Goal: Communication & Community: Ask a question

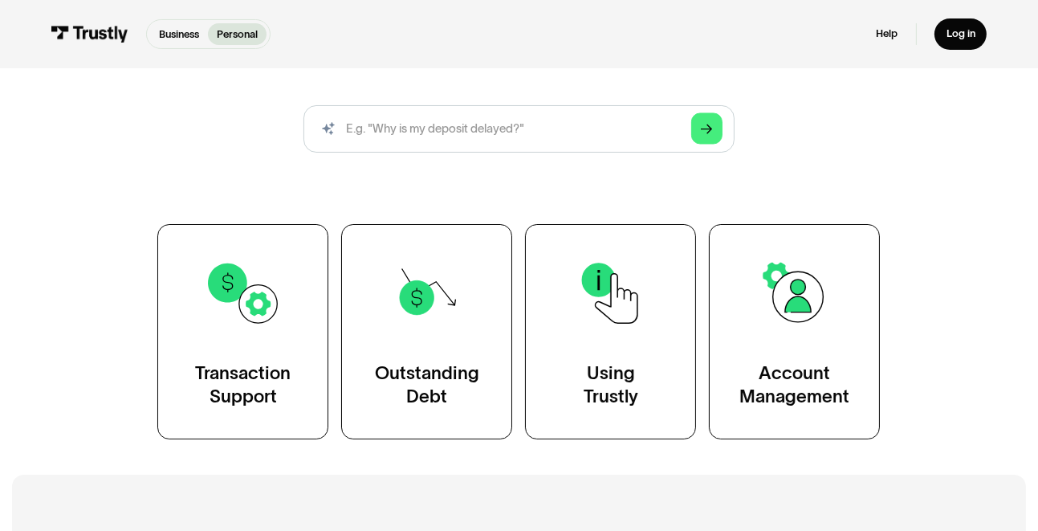
scroll to position [241, 0]
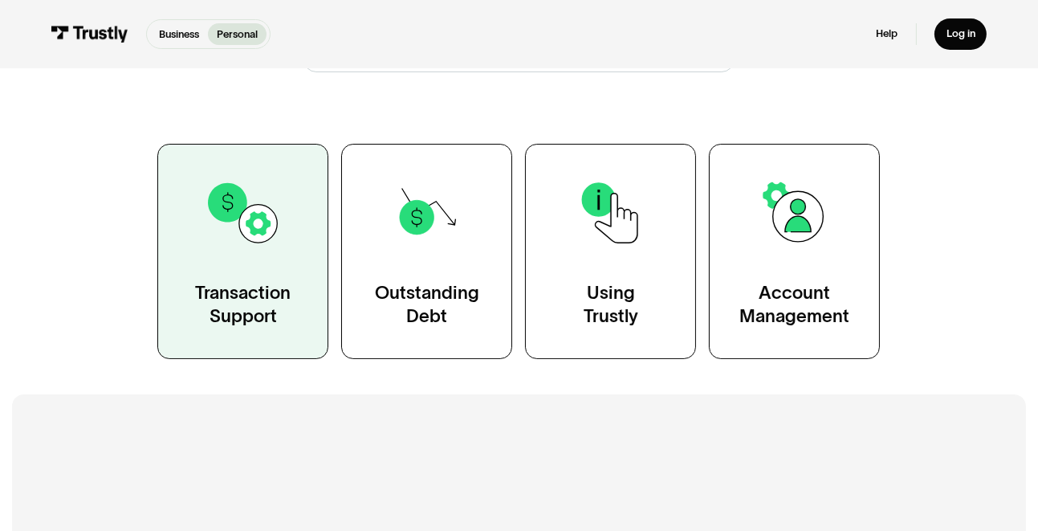
click at [291, 326] on div "Transaction Support" at bounding box center [243, 304] width 96 height 47
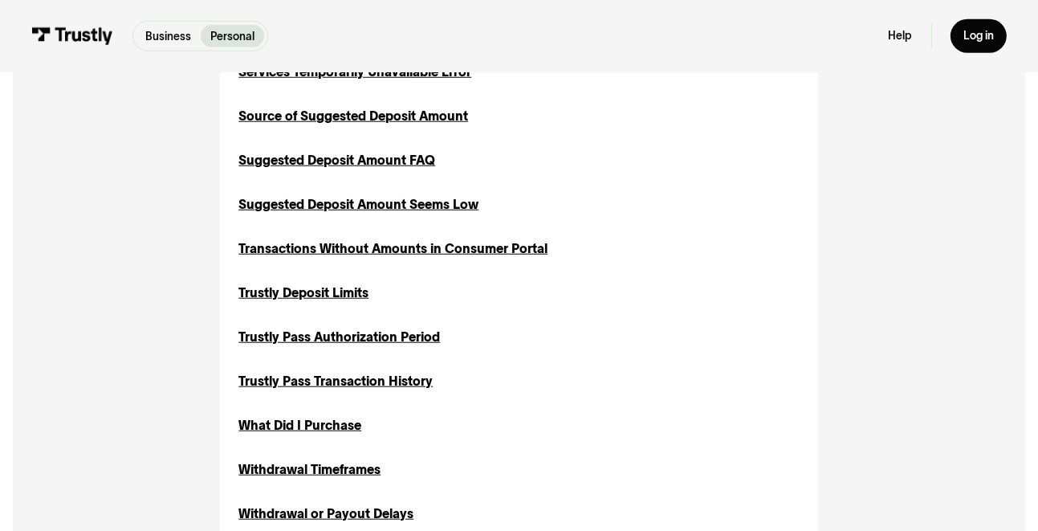
scroll to position [1525, 0]
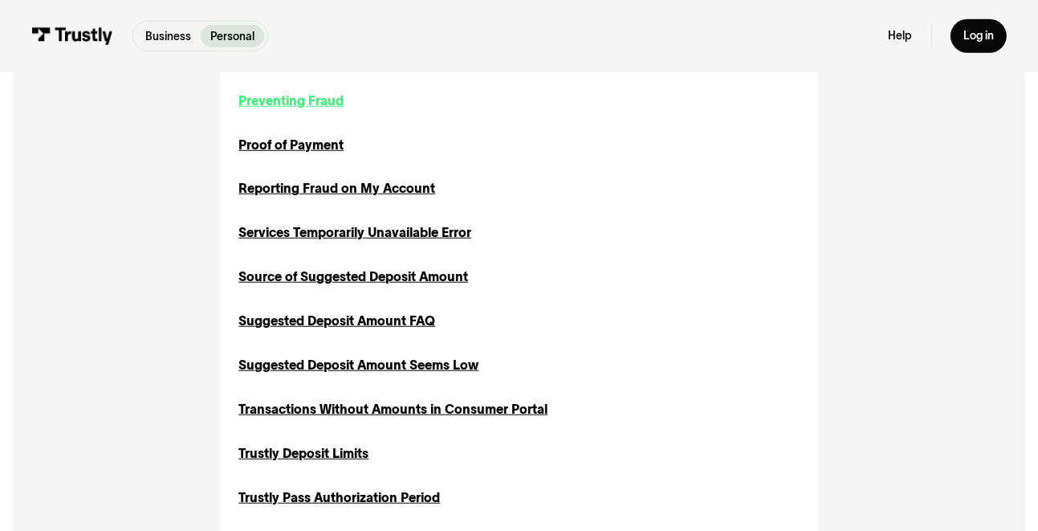
click at [334, 104] on div "Preventing Fraud" at bounding box center [290, 101] width 105 height 19
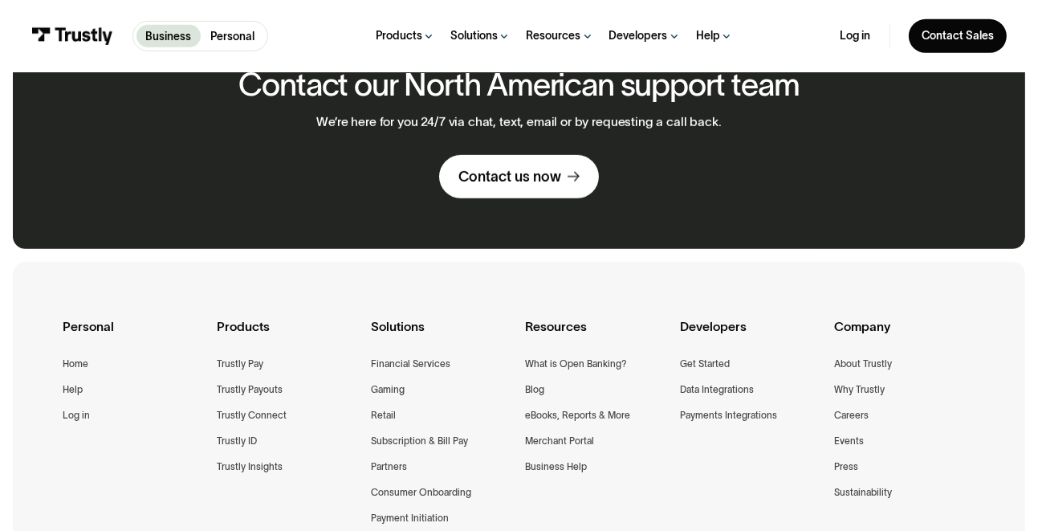
scroll to position [963, 0]
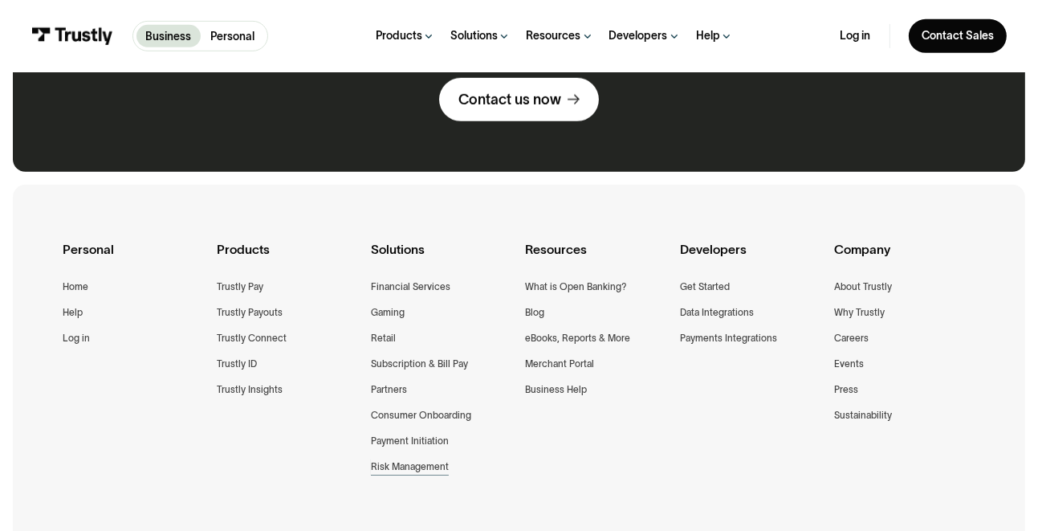
click at [415, 467] on div "Risk Management" at bounding box center [410, 466] width 78 height 16
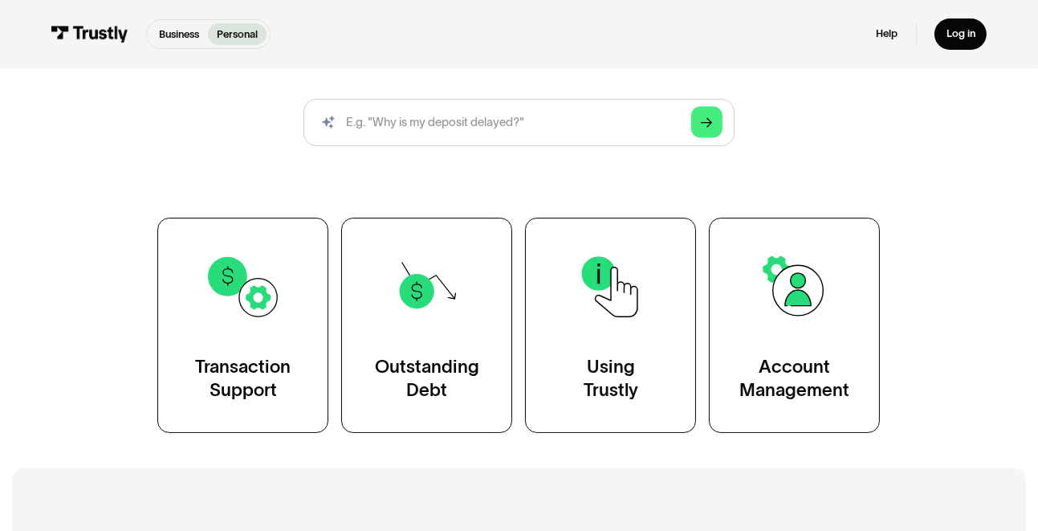
scroll to position [241, 0]
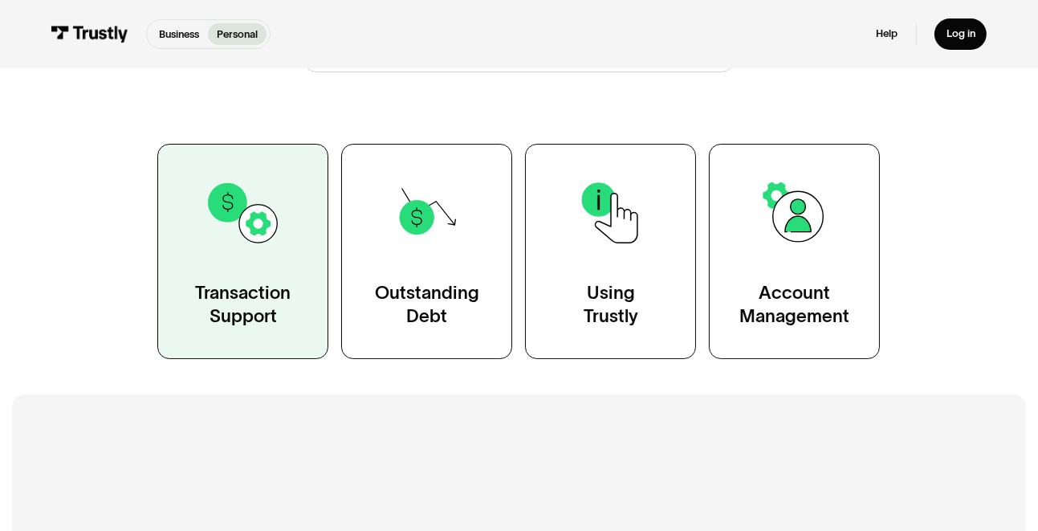
click at [286, 302] on div "Transaction Support" at bounding box center [243, 304] width 96 height 47
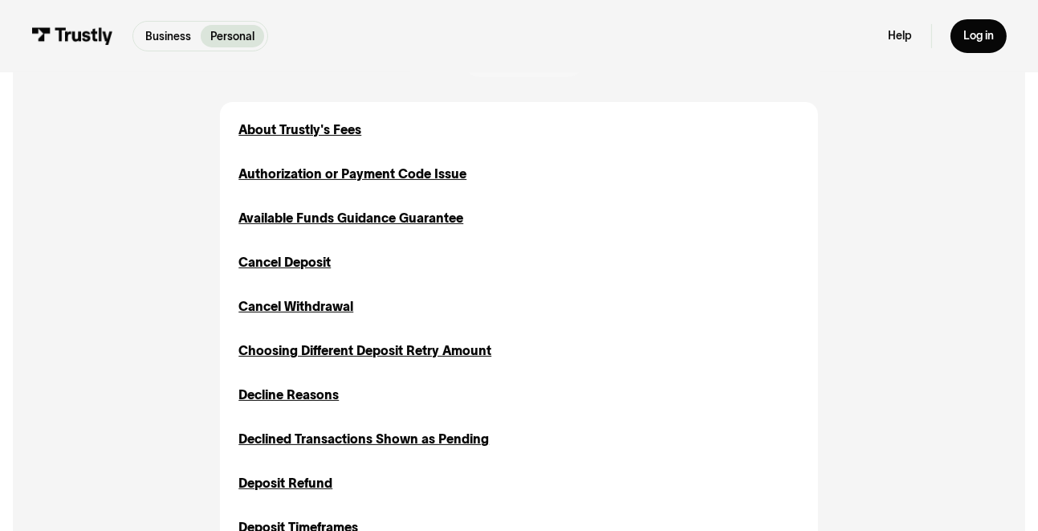
scroll to position [562, 0]
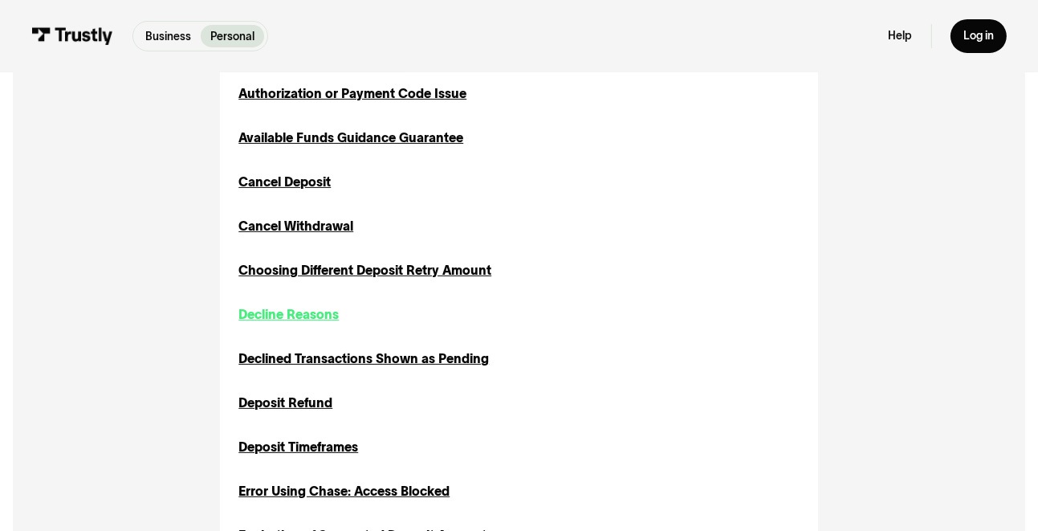
click at [331, 315] on div "Decline Reasons" at bounding box center [288, 314] width 100 height 19
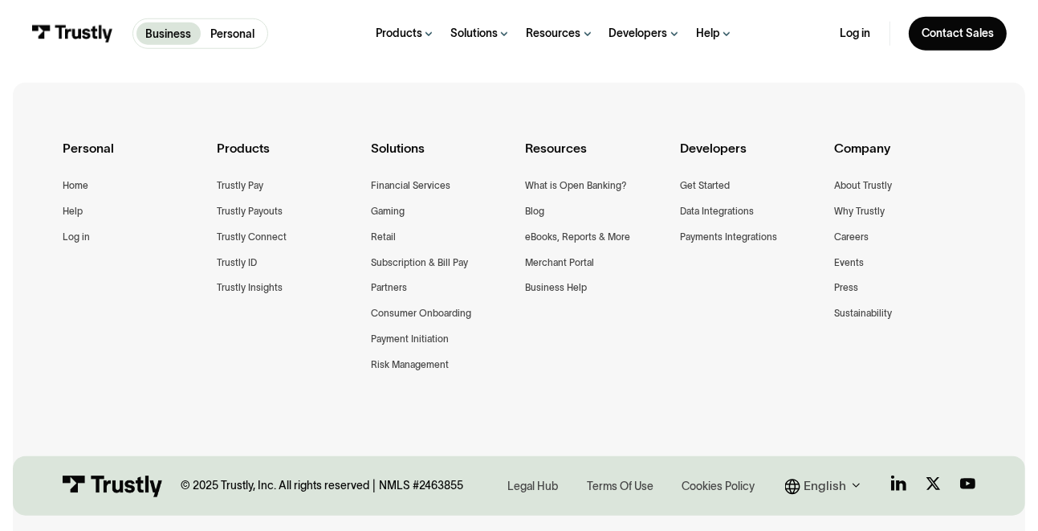
scroll to position [1917, 0]
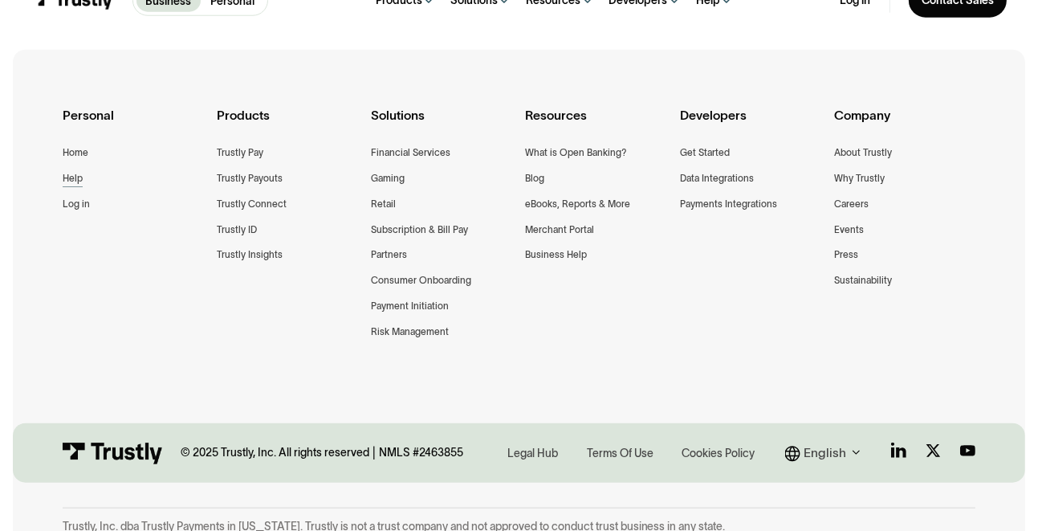
click at [72, 170] on div "Help" at bounding box center [73, 178] width 20 height 16
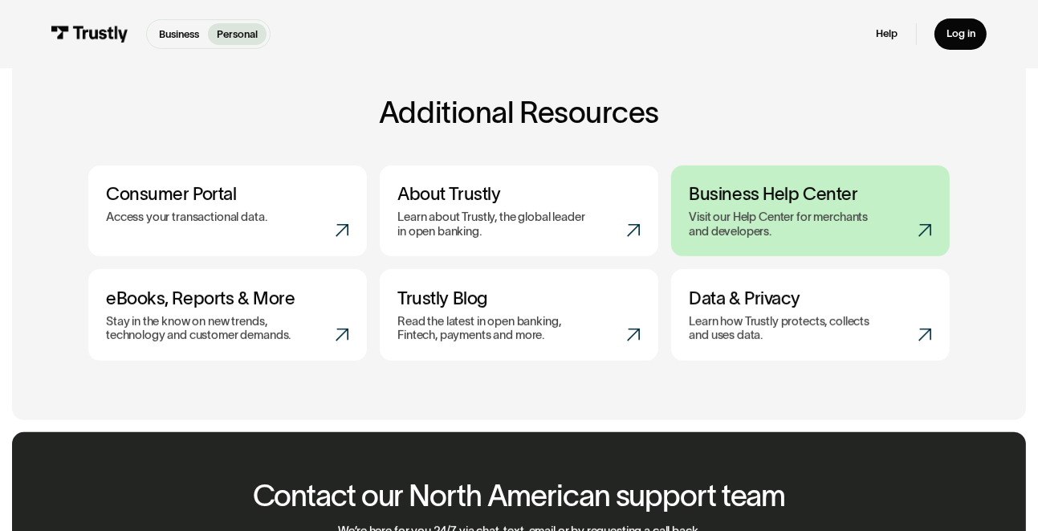
scroll to position [562, 0]
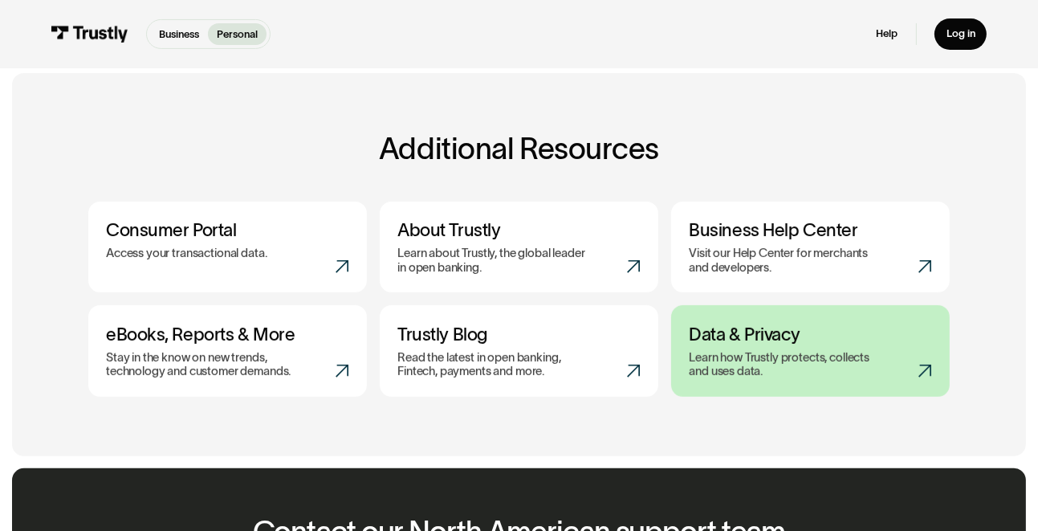
click at [755, 356] on p "Learn how Trustly protects, collects and uses data." at bounding box center [786, 365] width 195 height 29
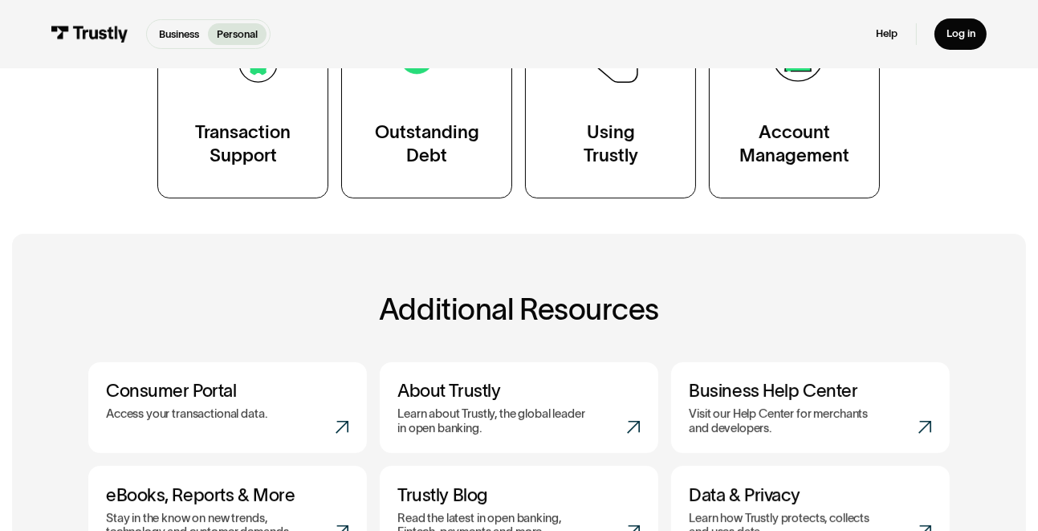
scroll to position [321, 0]
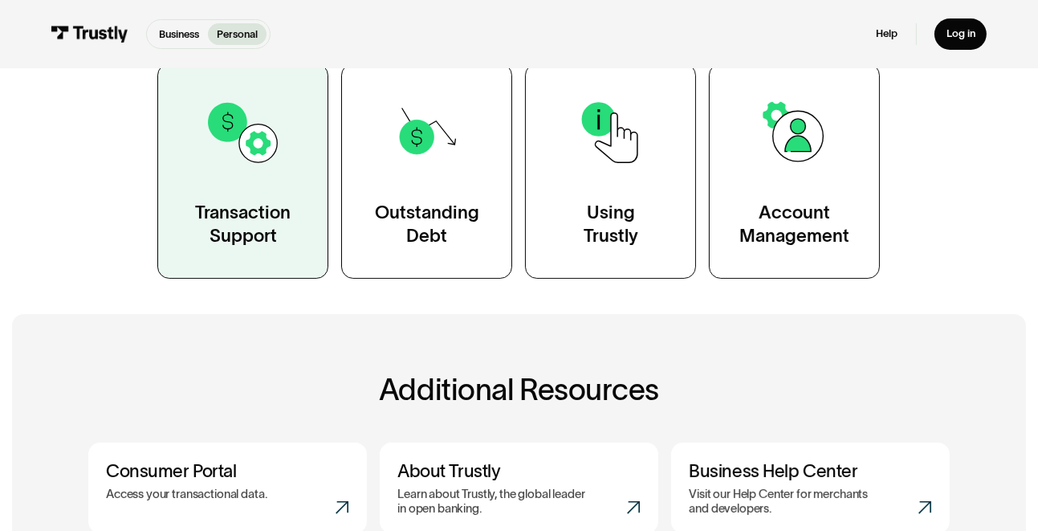
click at [244, 224] on div "Transaction Support" at bounding box center [243, 224] width 96 height 47
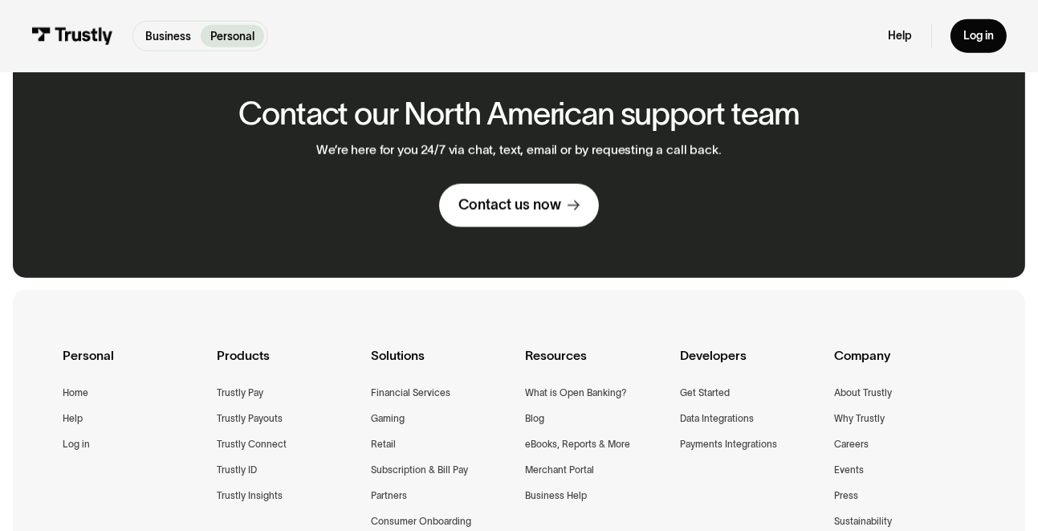
scroll to position [2328, 0]
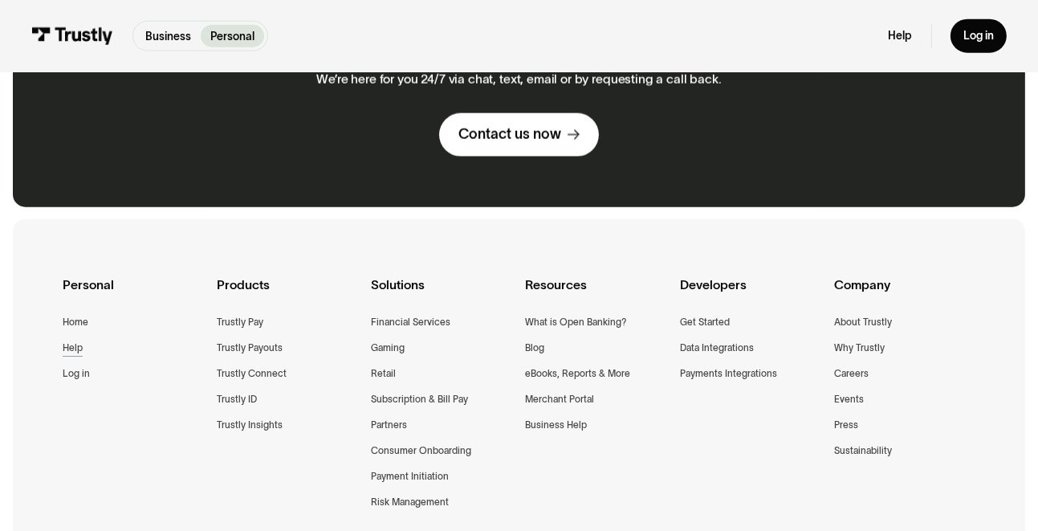
click at [63, 350] on div "Help" at bounding box center [73, 348] width 20 height 16
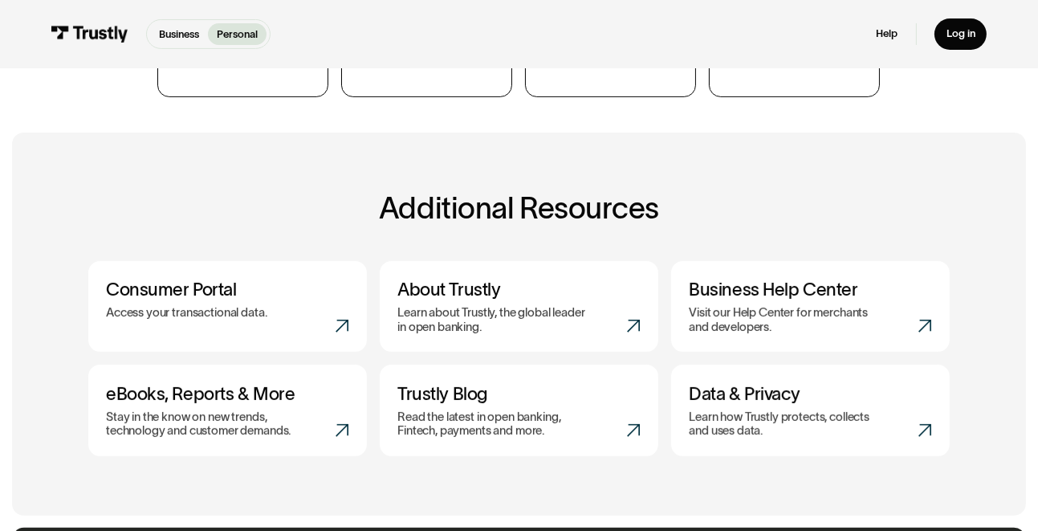
scroll to position [562, 0]
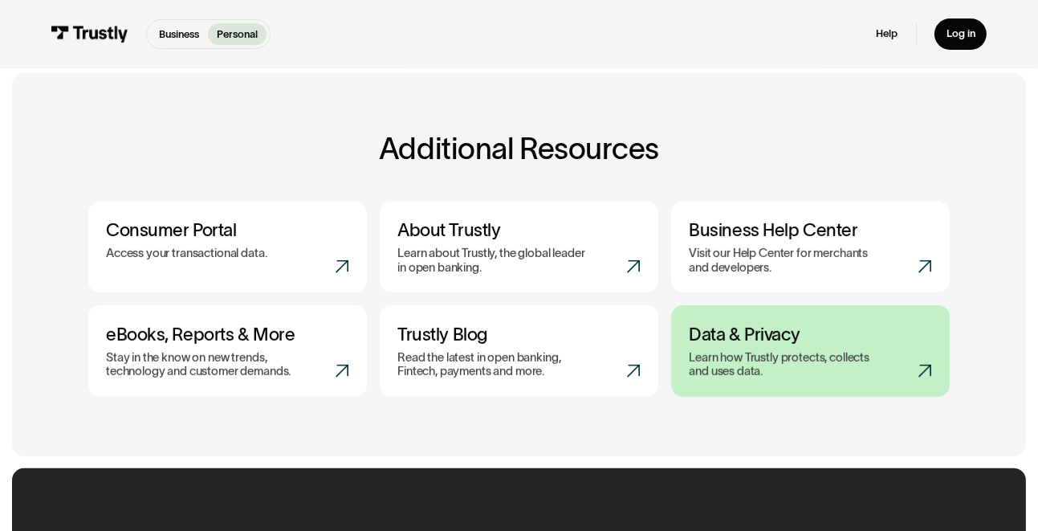
click at [719, 359] on p "Learn how Trustly protects, collects and uses data." at bounding box center [786, 365] width 195 height 29
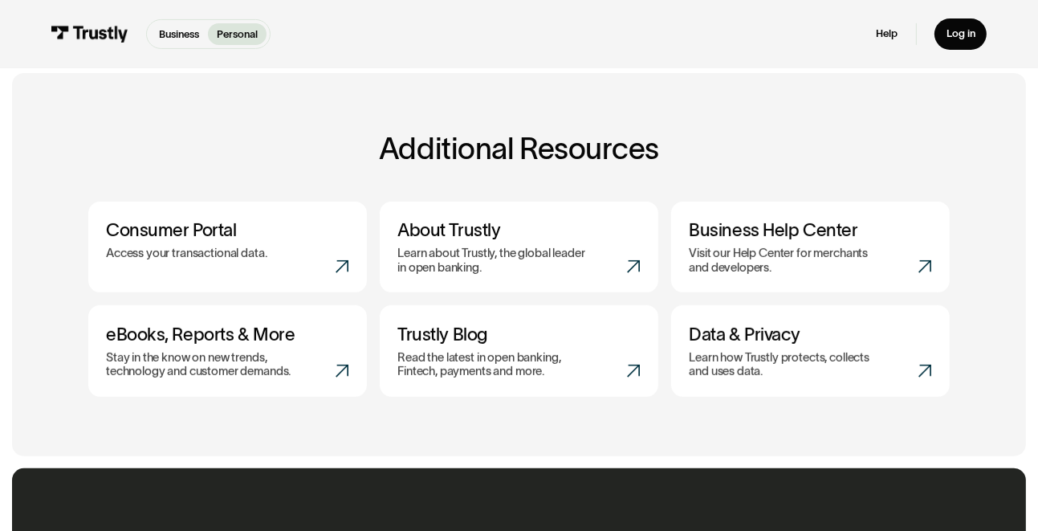
scroll to position [803, 0]
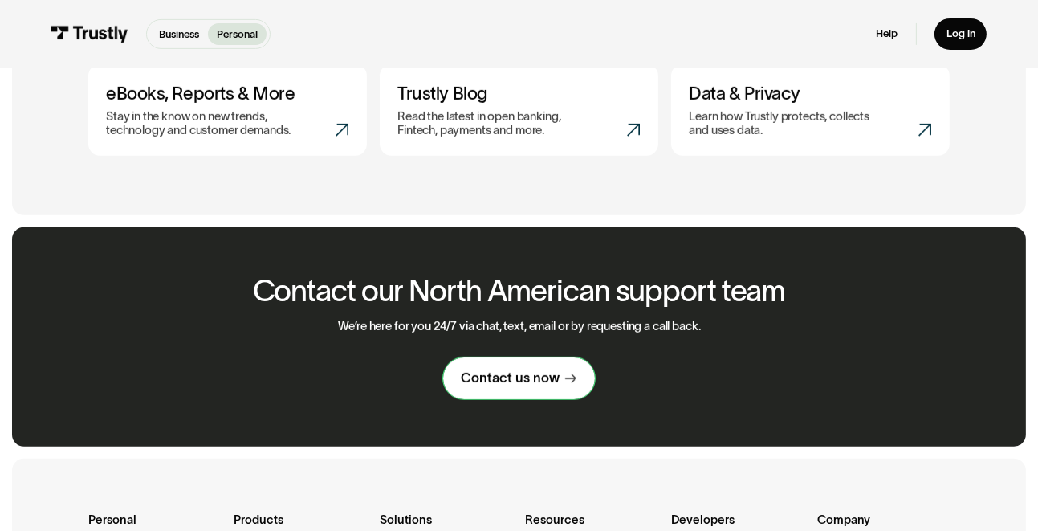
click at [553, 387] on div "Contact us now" at bounding box center [510, 378] width 99 height 18
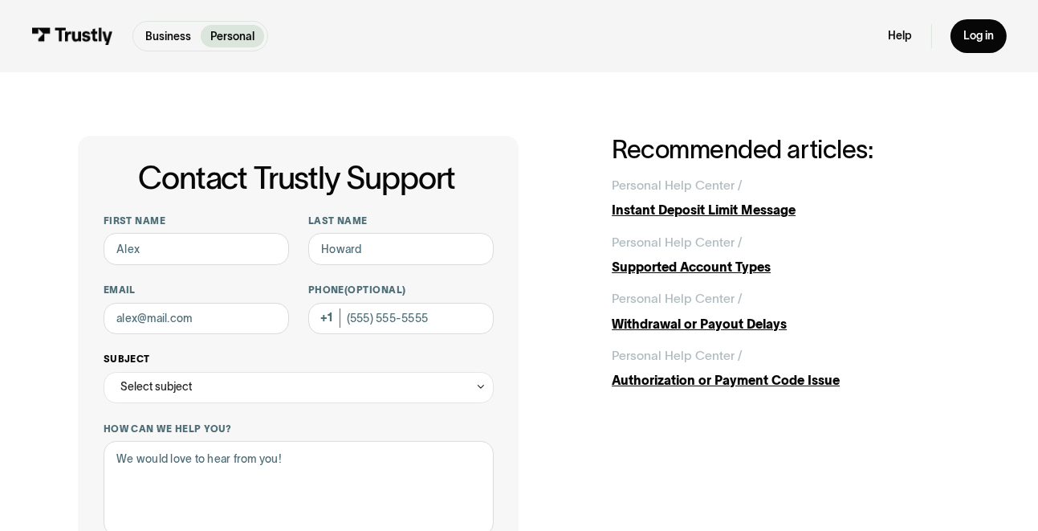
click at [424, 394] on div "Select subject" at bounding box center [299, 387] width 391 height 31
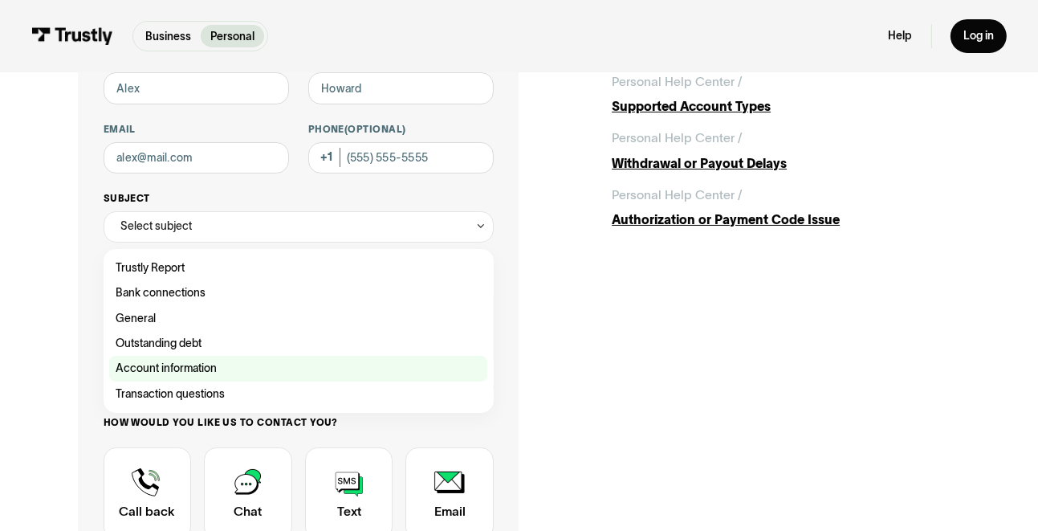
scroll to position [241, 0]
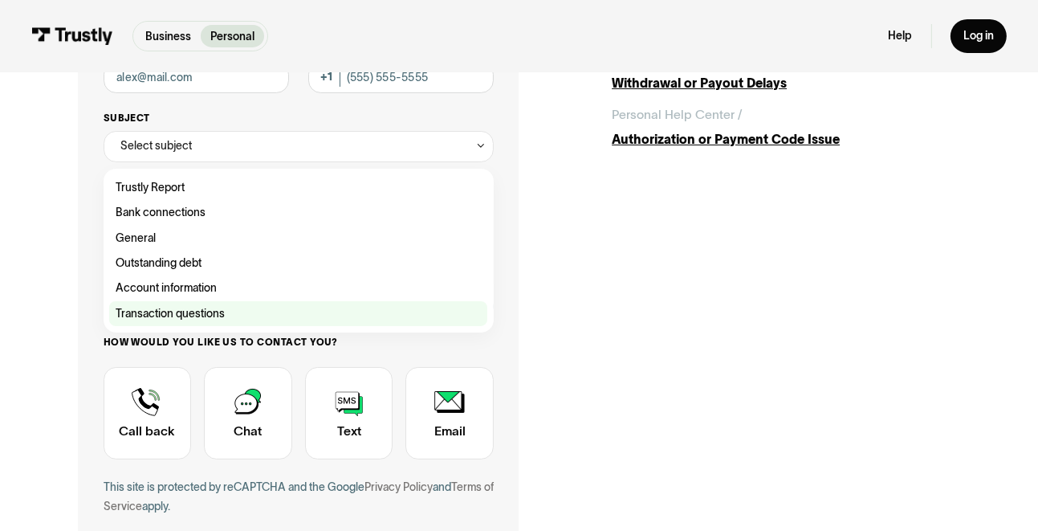
click at [328, 323] on div "Contact Trustly Support" at bounding box center [298, 313] width 378 height 25
type input "**********"
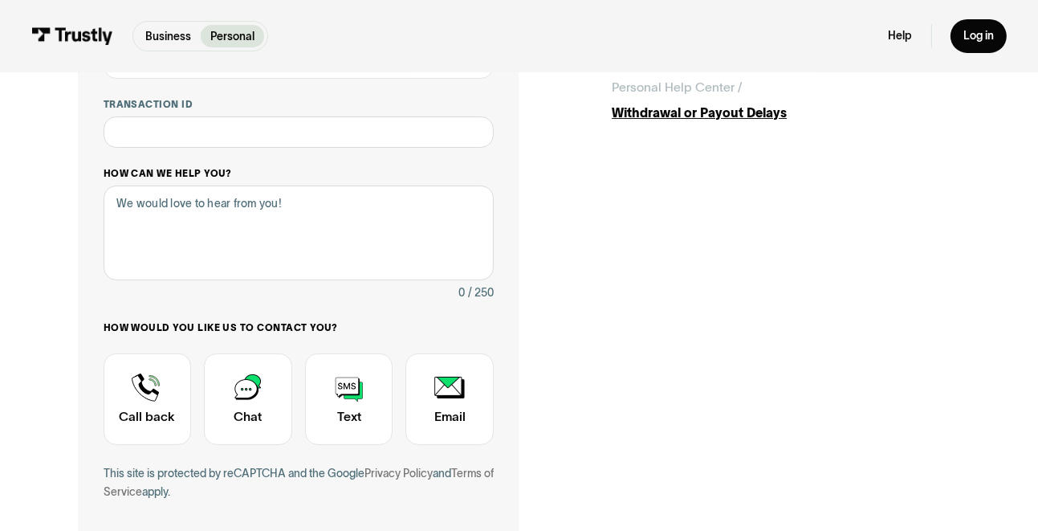
scroll to position [401, 0]
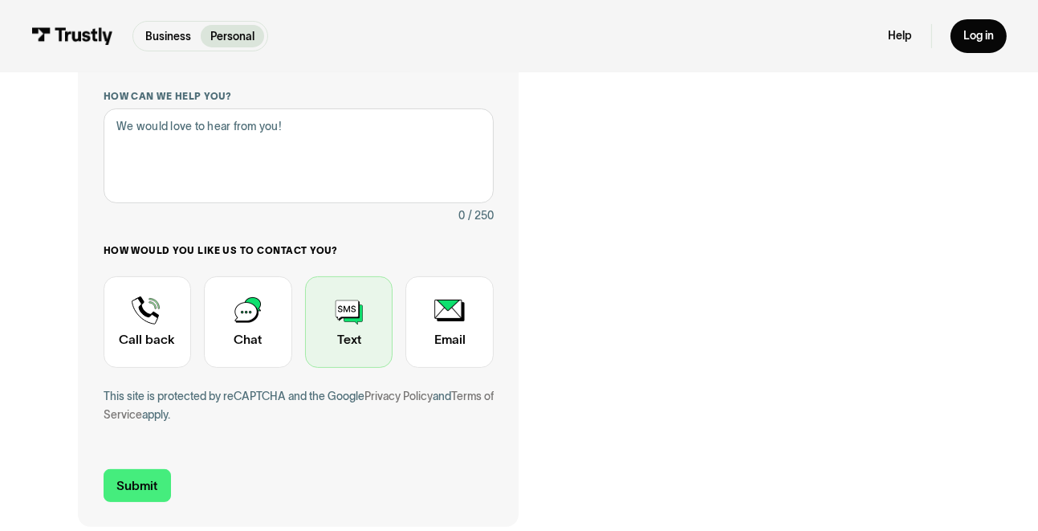
click at [339, 315] on div "Contact Trustly Support" at bounding box center [349, 322] width 88 height 92
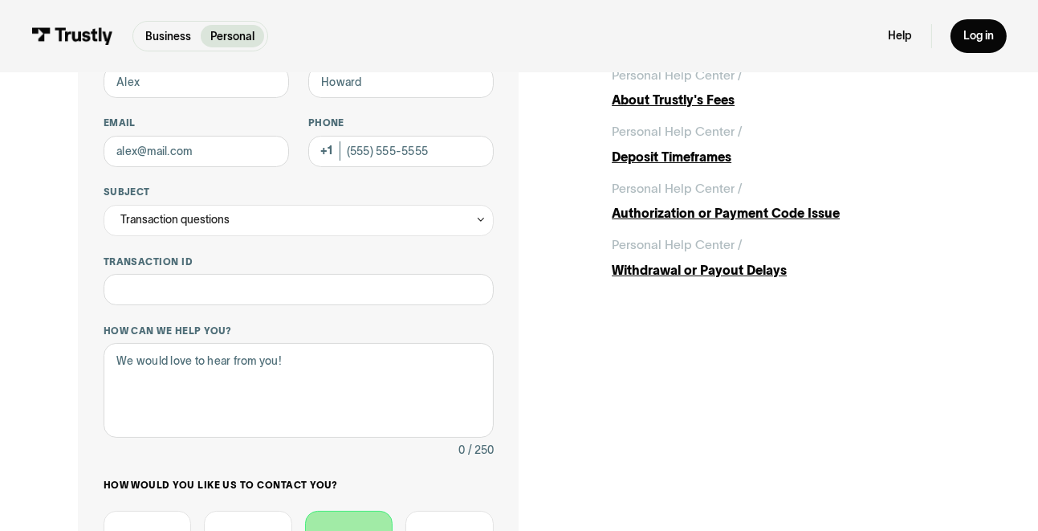
scroll to position [80, 0]
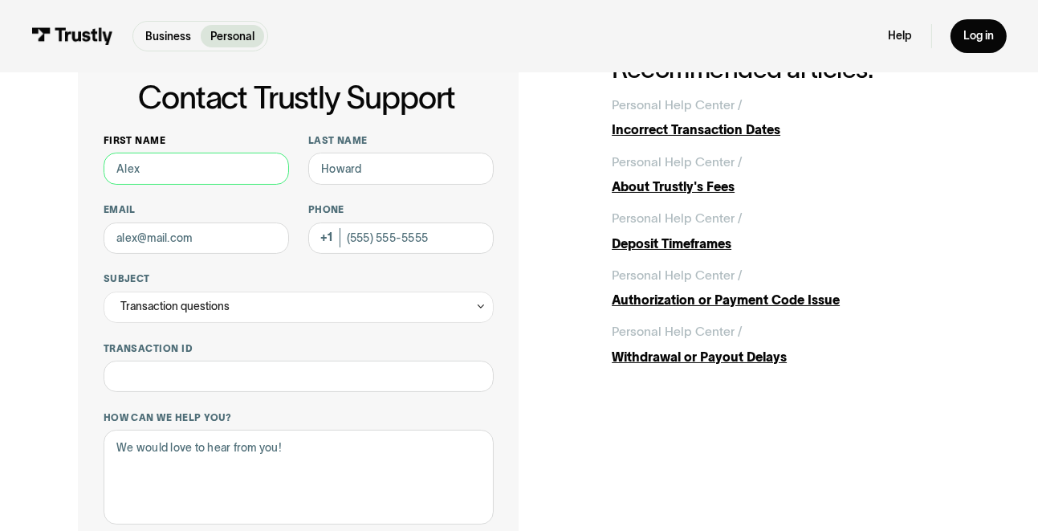
click at [179, 169] on input "First name" at bounding box center [197, 168] width 186 height 31
drag, startPoint x: 179, startPoint y: 169, endPoint x: 155, endPoint y: 157, distance: 26.9
click at [155, 157] on input "First name" at bounding box center [197, 168] width 186 height 31
type input "Monique"
type input "cARNAHAN"
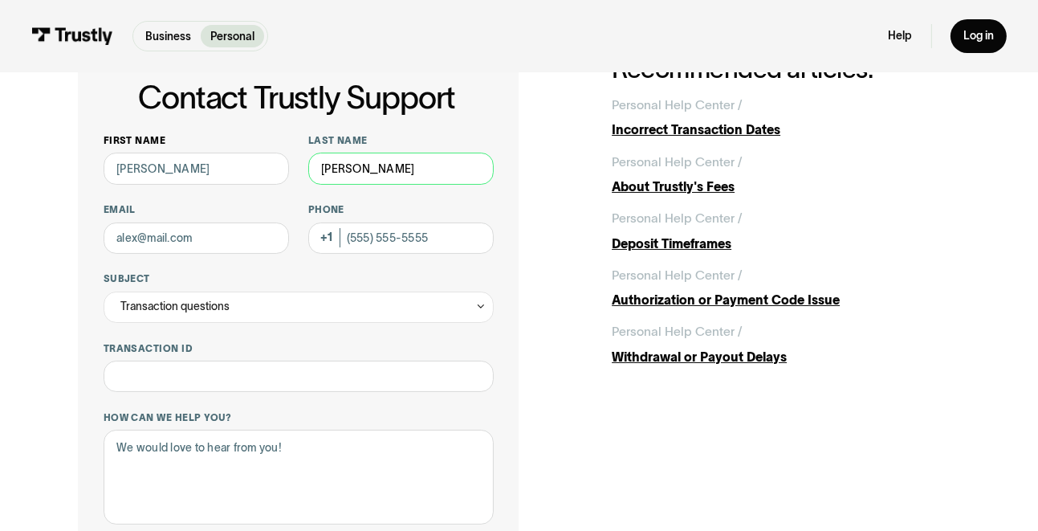
drag, startPoint x: 407, startPoint y: 169, endPoint x: 278, endPoint y: 170, distance: 129.2
click at [278, 170] on div "**********" at bounding box center [299, 477] width 391 height 687
type input "c"
type input "Carnahan"
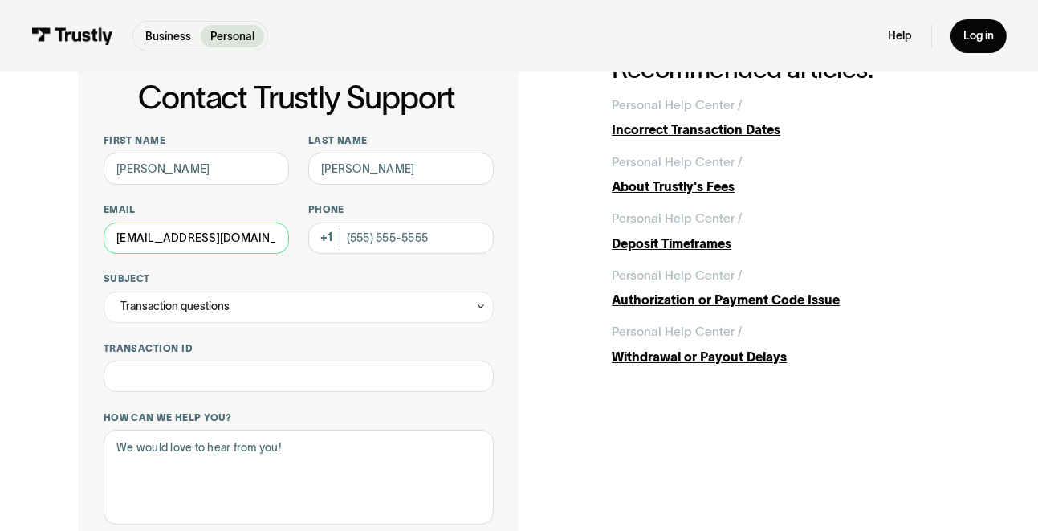
scroll to position [0, 6]
type input "moniquecarnahan@outlook.com"
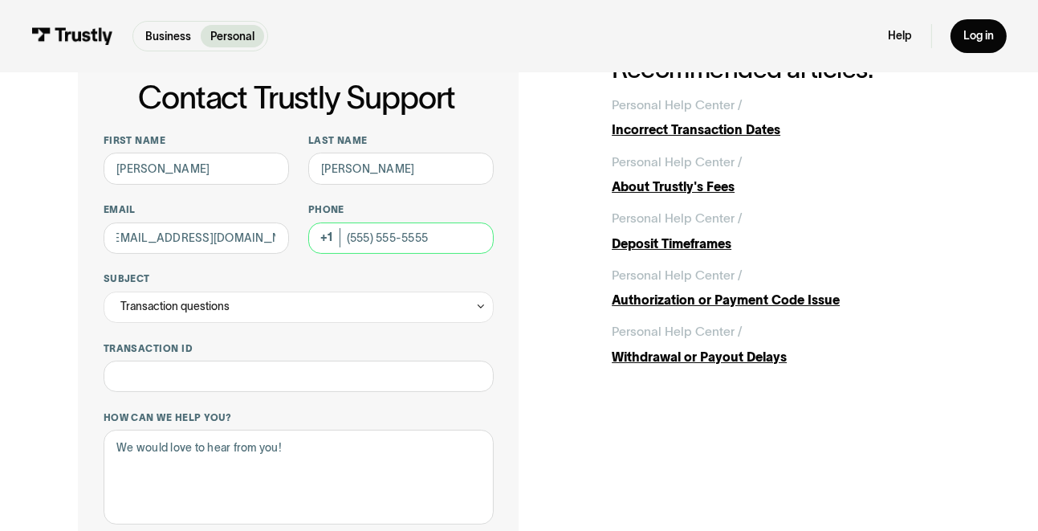
scroll to position [0, 0]
type input "(620) 778-5157"
click at [266, 302] on div "Transaction questions" at bounding box center [299, 306] width 391 height 31
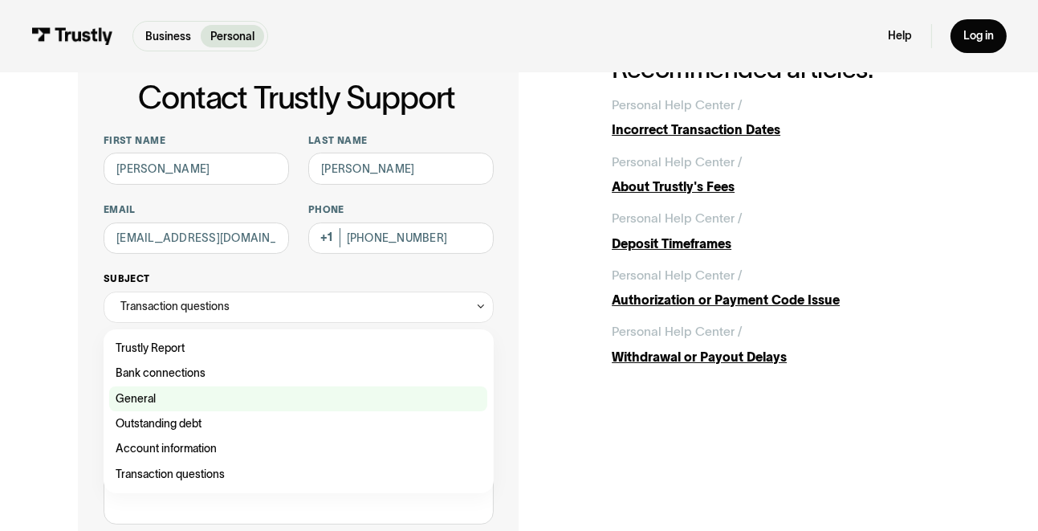
click at [218, 397] on div "Contact Trustly Support" at bounding box center [298, 398] width 378 height 25
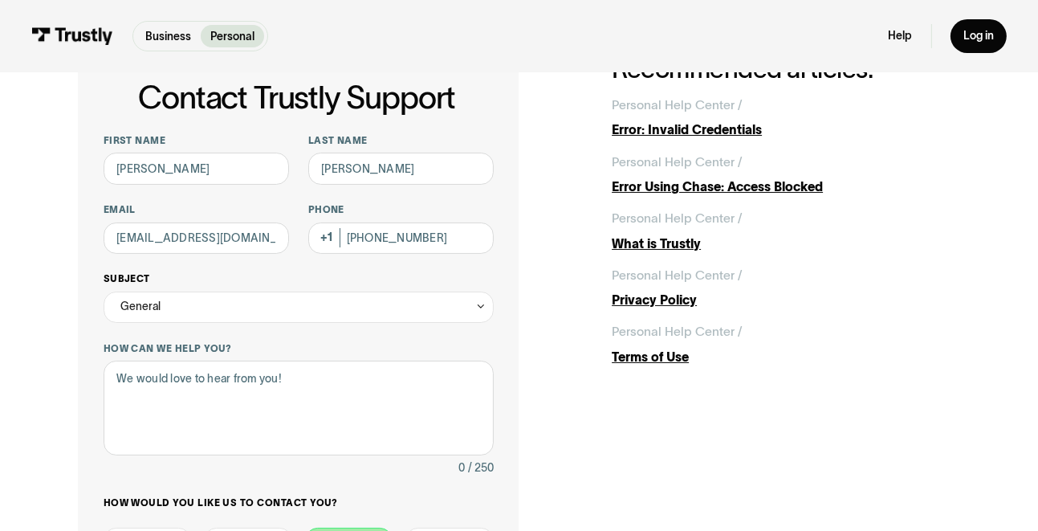
click at [213, 301] on div "General" at bounding box center [299, 306] width 391 height 31
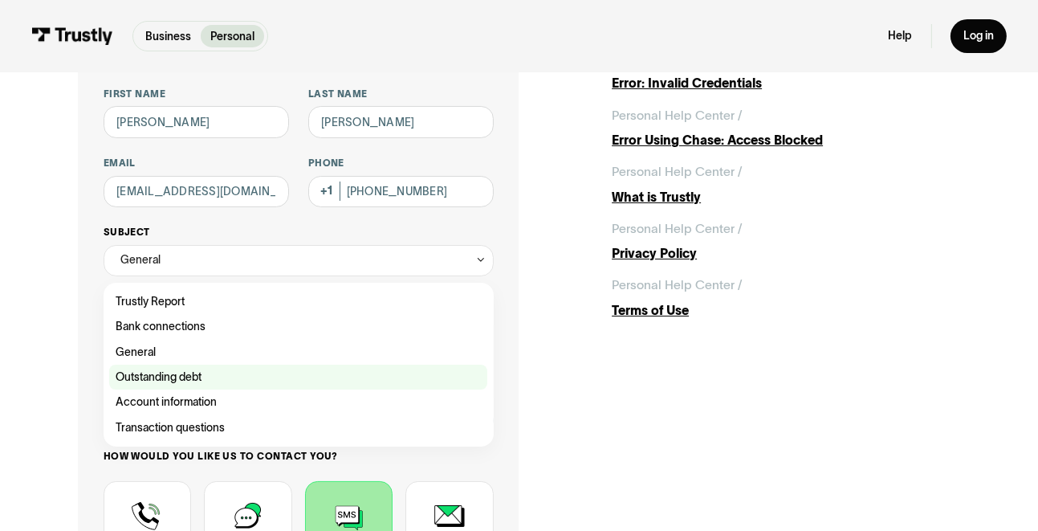
scroll to position [161, 0]
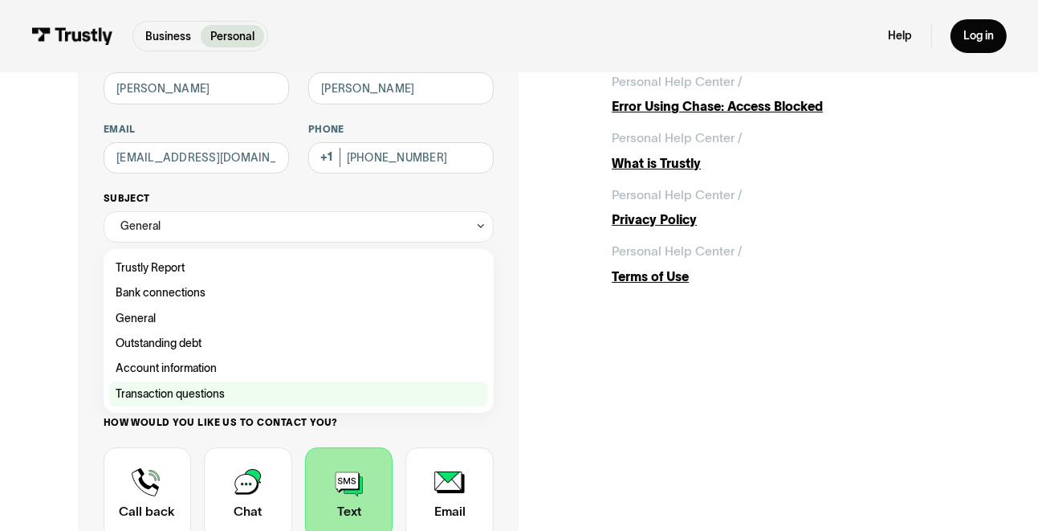
click at [227, 392] on div "Contact Trustly Support" at bounding box center [298, 393] width 378 height 25
type input "**********"
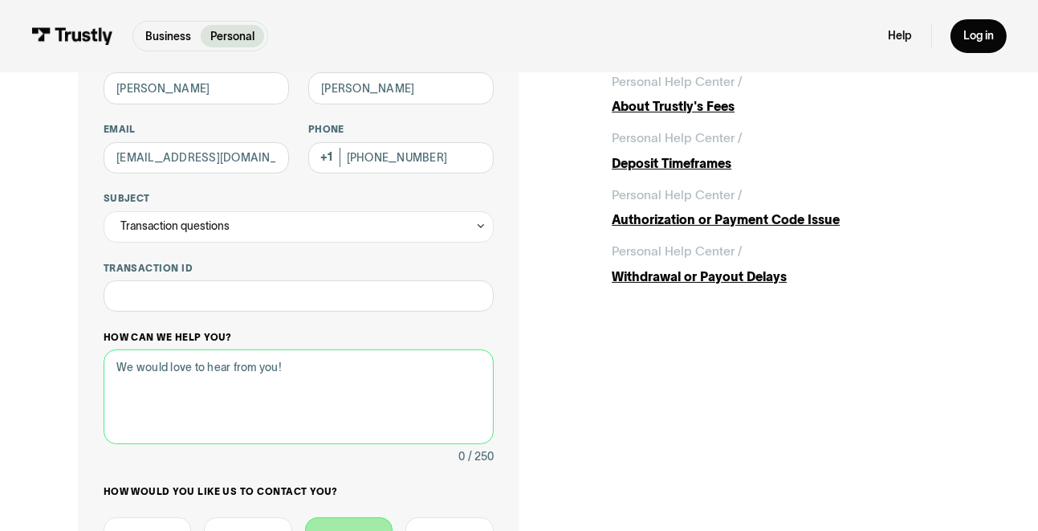
click at [228, 392] on textarea "How can we help you?" at bounding box center [299, 396] width 391 height 95
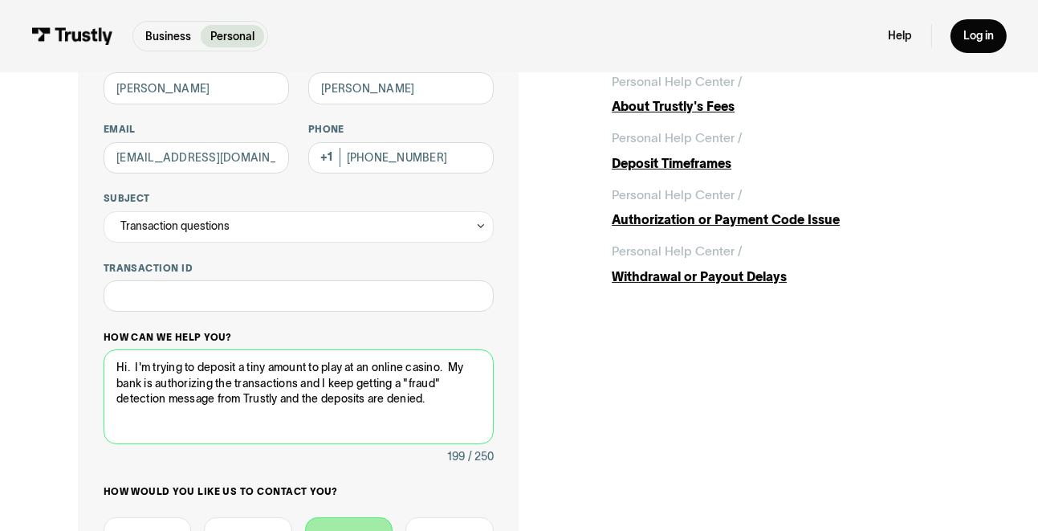
click at [457, 409] on textarea "Hi. I'm trying to deposit a tiny amount to play at an online casino. My bank is…" at bounding box center [299, 396] width 391 height 95
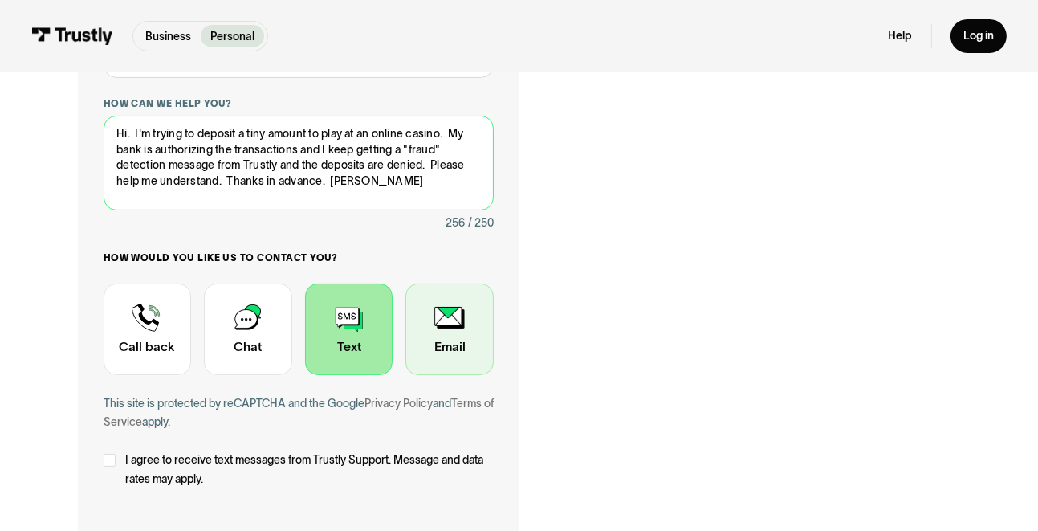
scroll to position [482, 0]
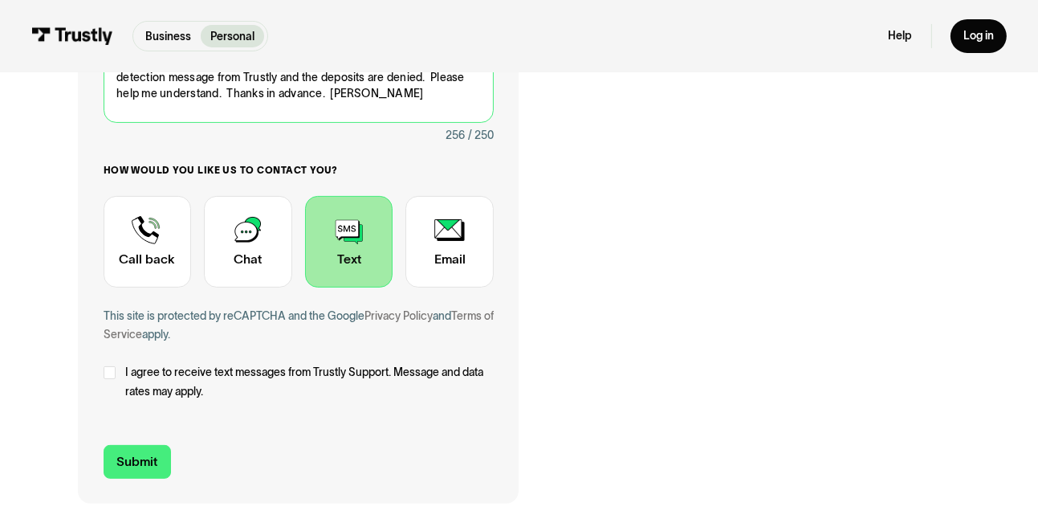
type textarea "Hi. I'm trying to deposit a tiny amount to play at an online casino. My bank is…"
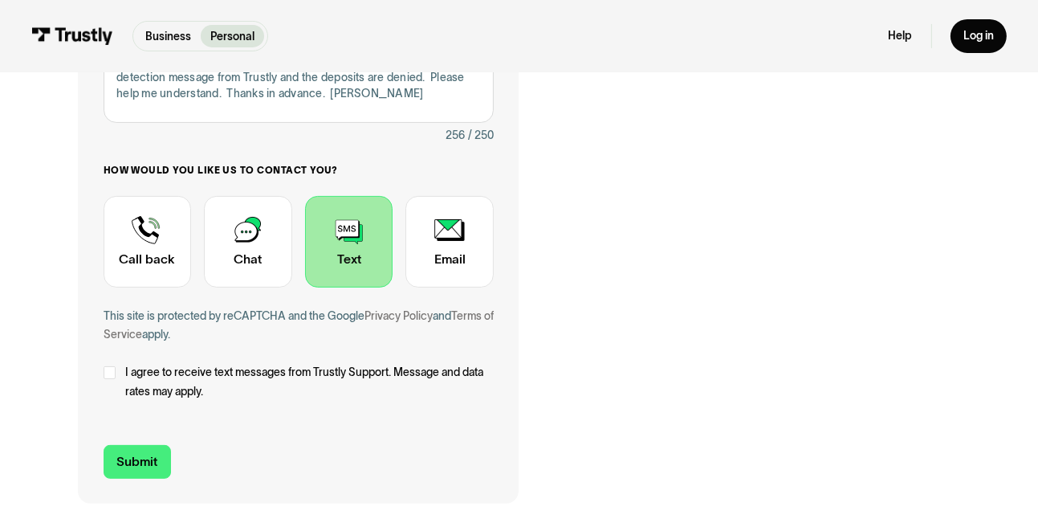
click at [116, 384] on label "I agree to receive text messages from Trustly Support. Message and data rates m…" at bounding box center [299, 382] width 391 height 38
click at [150, 466] on input "Submit" at bounding box center [137, 461] width 67 height 33
type input "+16207785157"
